Goal: Task Accomplishment & Management: Manage account settings

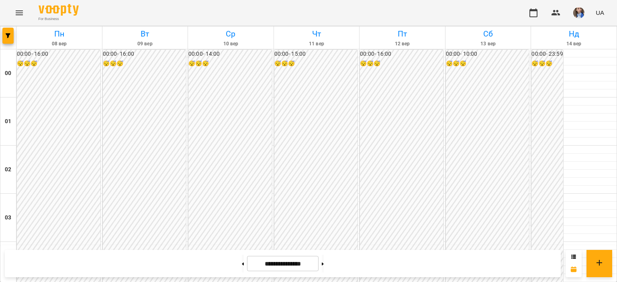
scroll to position [522, 0]
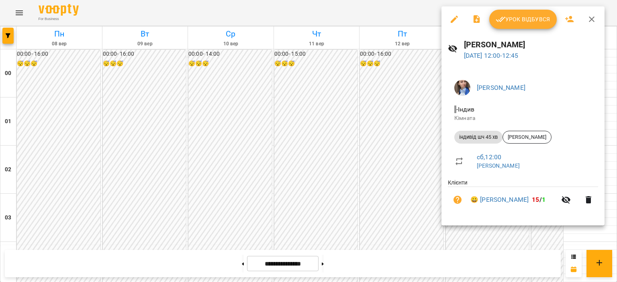
click at [516, 17] on span "Урок відбувся" at bounding box center [522, 19] width 55 height 10
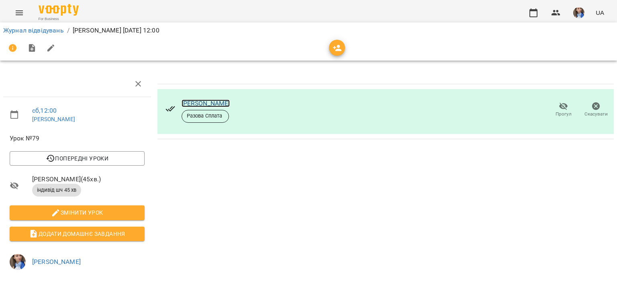
click at [188, 100] on link "[PERSON_NAME]" at bounding box center [205, 104] width 49 height 8
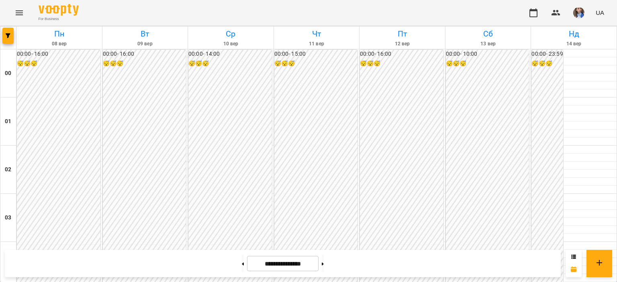
scroll to position [562, 0]
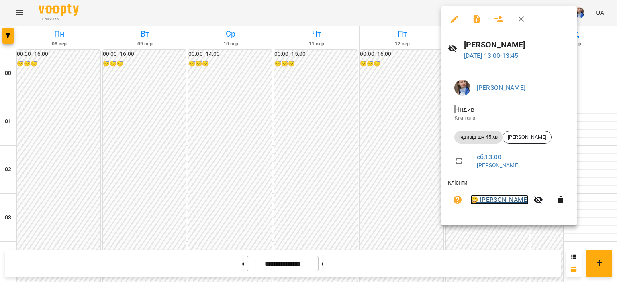
click at [475, 200] on link "😀 Єгор Малий" at bounding box center [499, 200] width 58 height 10
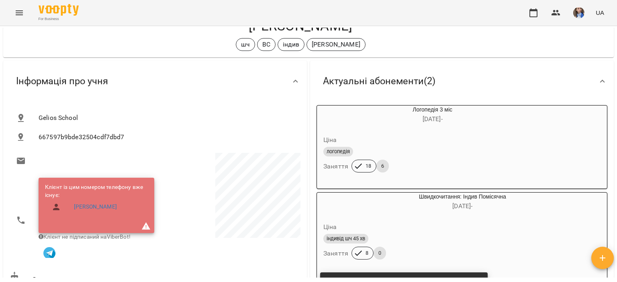
scroll to position [40, 0]
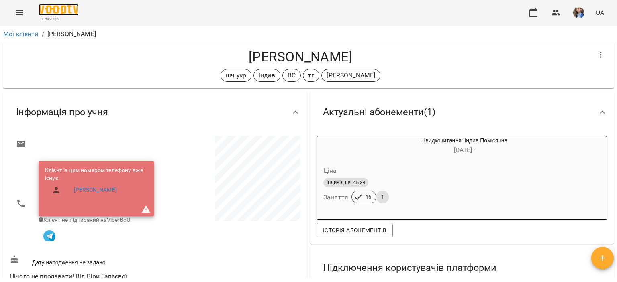
click at [74, 8] on img at bounding box center [59, 10] width 40 height 12
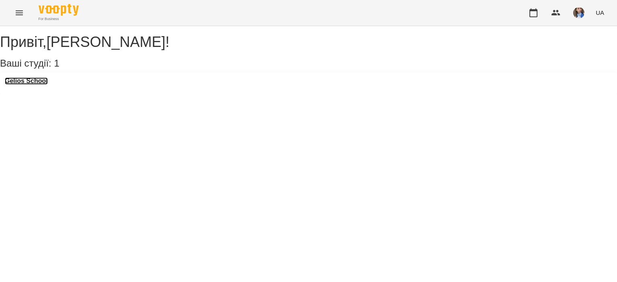
click at [48, 85] on h3 "Gelios School" at bounding box center [26, 80] width 43 height 7
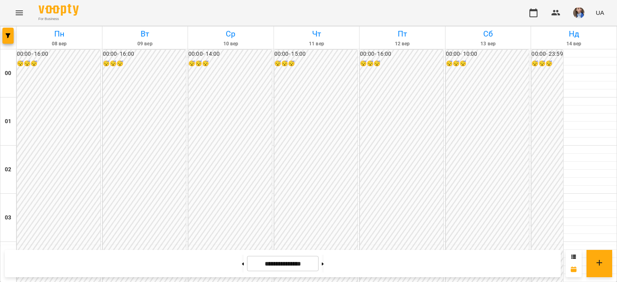
scroll to position [959, 0]
click at [324, 263] on button at bounding box center [323, 264] width 2 height 18
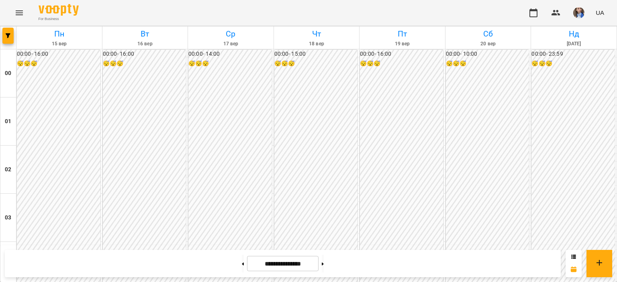
scroll to position [718, 0]
click at [242, 266] on button at bounding box center [243, 264] width 2 height 18
type input "**********"
